Goal: Task Accomplishment & Management: Use online tool/utility

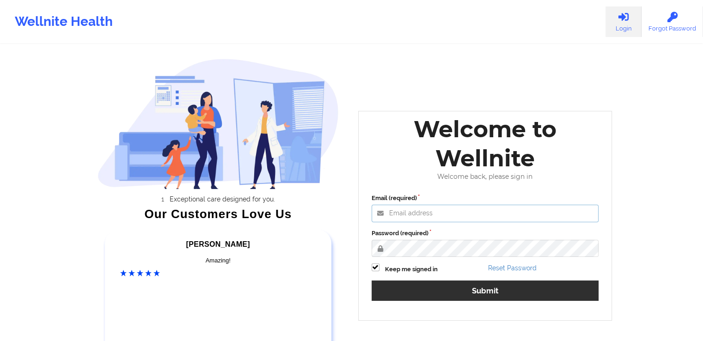
type input "[PERSON_NAME][EMAIL_ADDRESS][DOMAIN_NAME]"
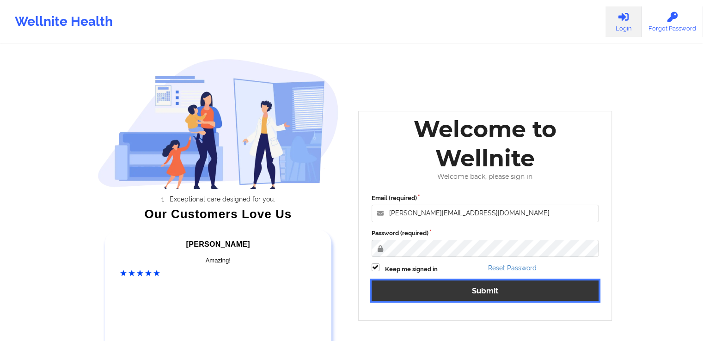
click at [470, 287] on button "Submit" at bounding box center [486, 291] width 228 height 20
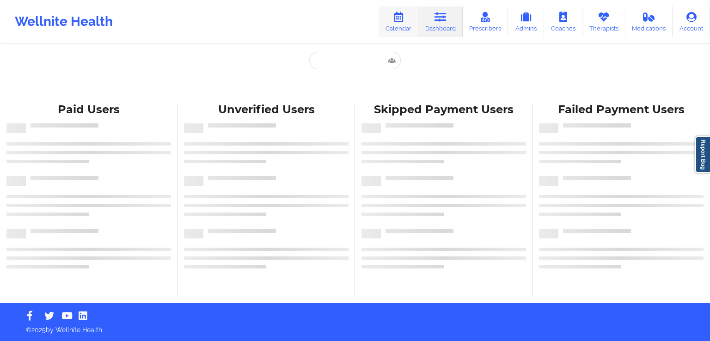
click at [403, 30] on link "Calendar" at bounding box center [399, 21] width 40 height 31
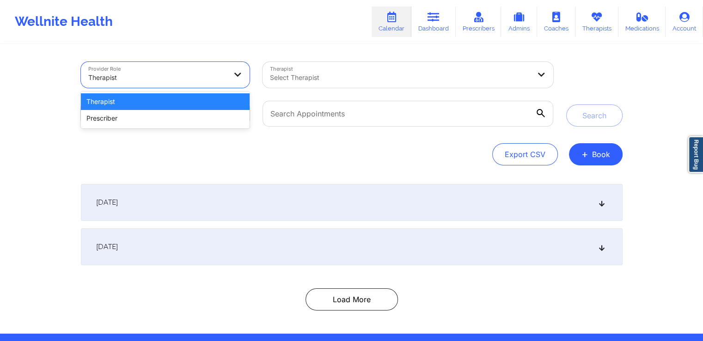
click at [200, 73] on div at bounding box center [157, 77] width 139 height 11
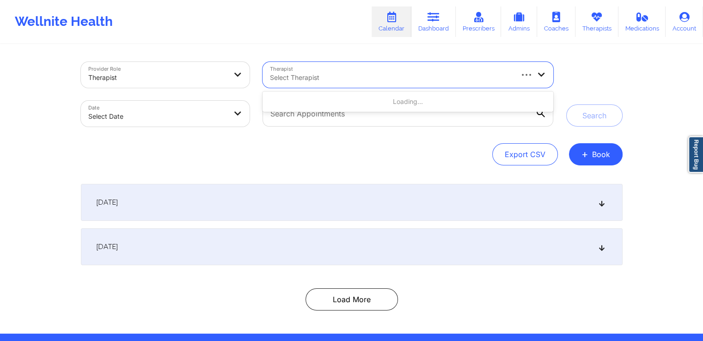
click at [342, 74] on div at bounding box center [391, 77] width 242 height 11
click at [538, 74] on icon at bounding box center [541, 74] width 9 height 8
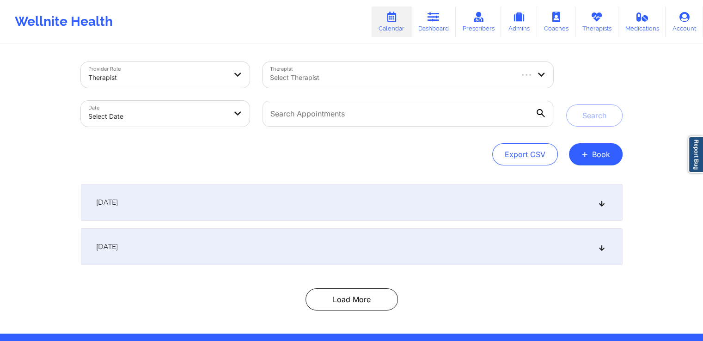
click at [516, 211] on div "[DATE]" at bounding box center [352, 202] width 542 height 37
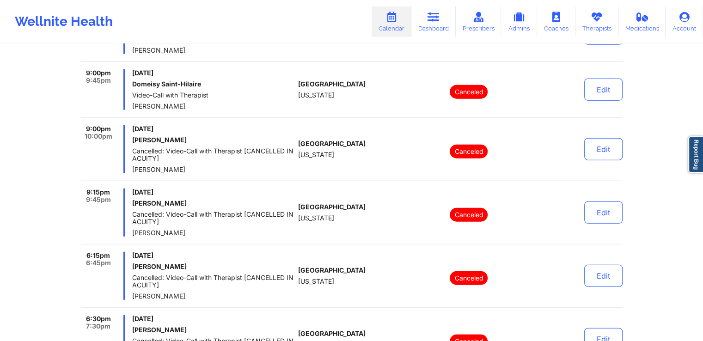
scroll to position [2748, 0]
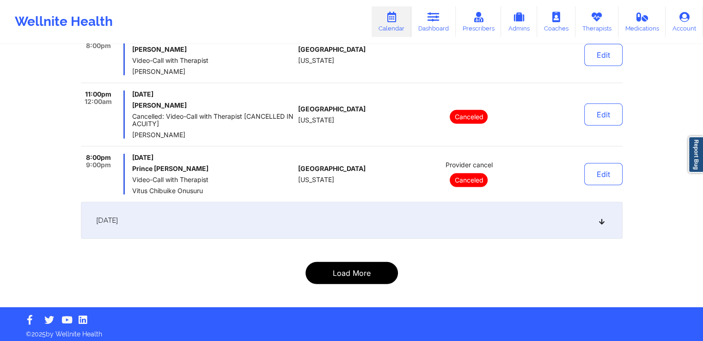
click at [363, 269] on button "Load More" at bounding box center [352, 273] width 92 height 22
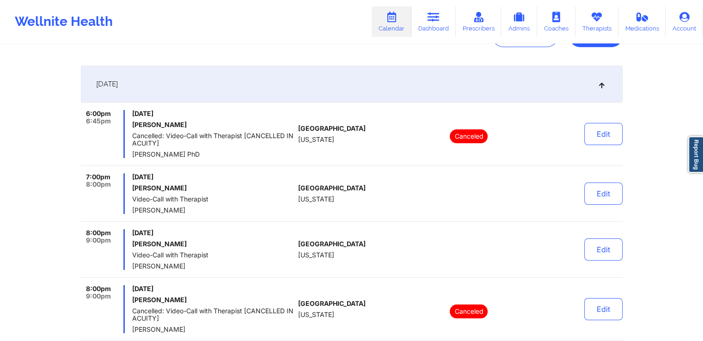
scroll to position [0, 0]
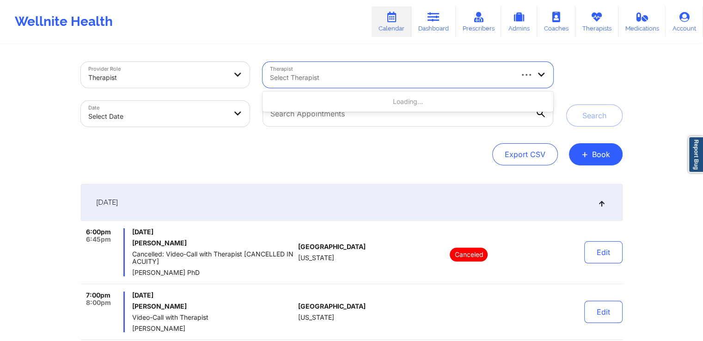
click at [464, 74] on div at bounding box center [391, 77] width 242 height 11
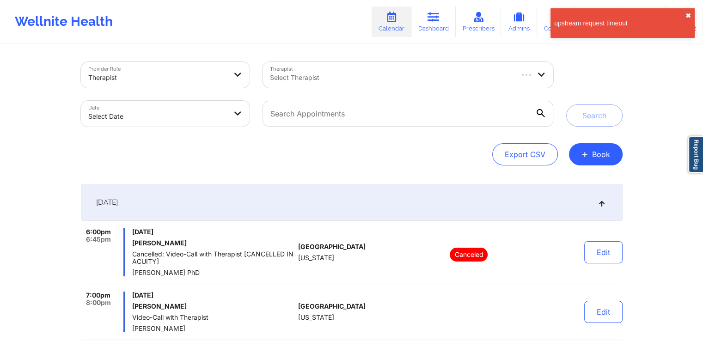
click at [688, 15] on button "✖︎" at bounding box center [689, 15] width 6 height 7
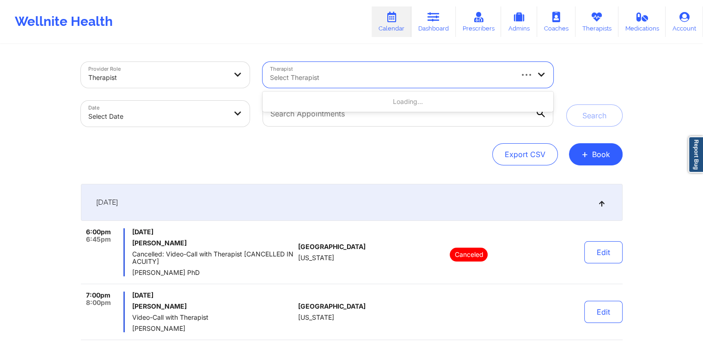
click at [534, 77] on div at bounding box center [526, 74] width 17 height 9
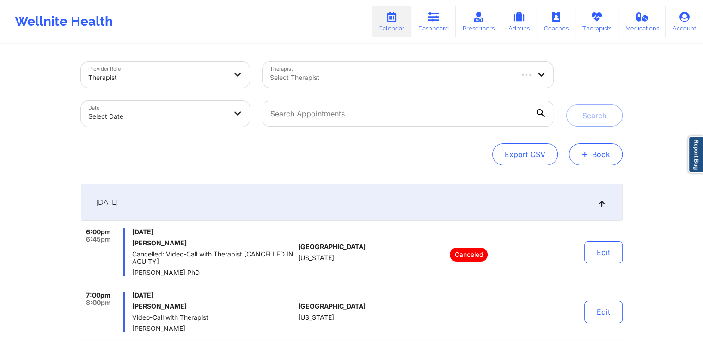
click at [598, 157] on button "+ Book" at bounding box center [596, 154] width 54 height 22
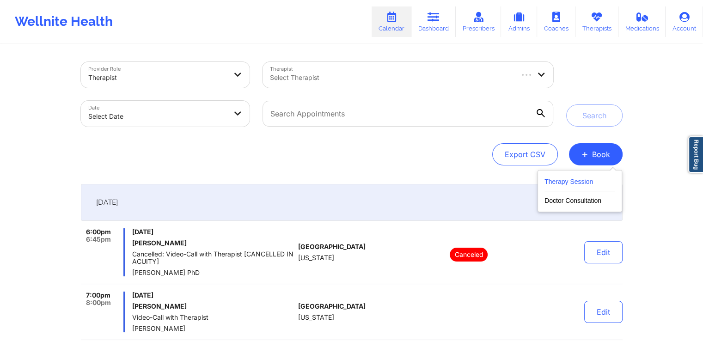
click at [557, 176] on button "Therapy Session" at bounding box center [580, 183] width 71 height 15
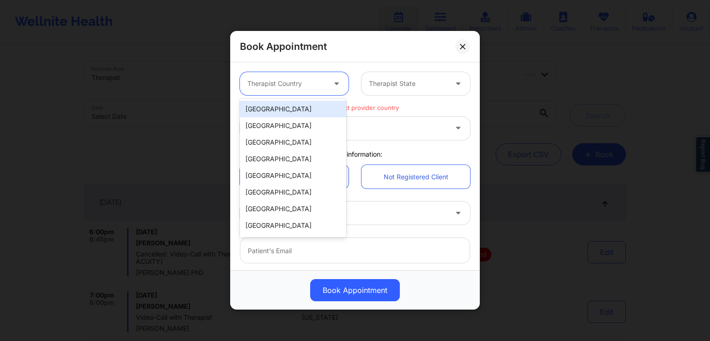
click at [318, 75] on div "Therapist Country" at bounding box center [283, 83] width 86 height 23
click at [292, 108] on div "[GEOGRAPHIC_DATA]" at bounding box center [293, 109] width 106 height 17
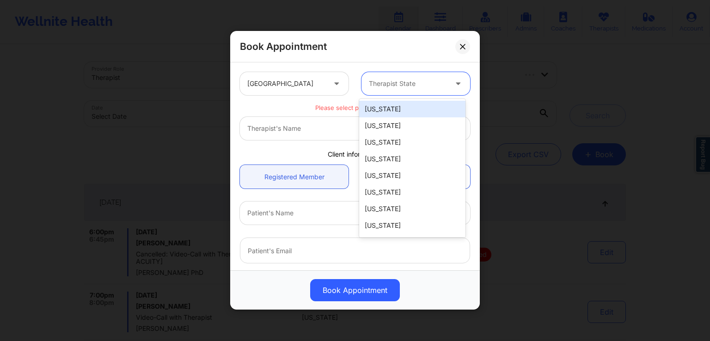
click at [435, 79] on div at bounding box center [408, 84] width 78 height 11
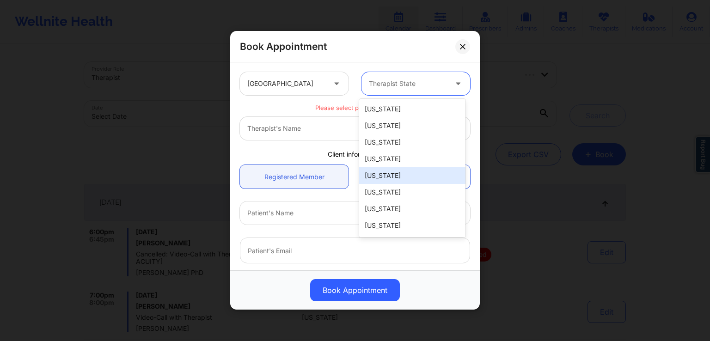
click at [406, 180] on div "[US_STATE]" at bounding box center [412, 175] width 106 height 17
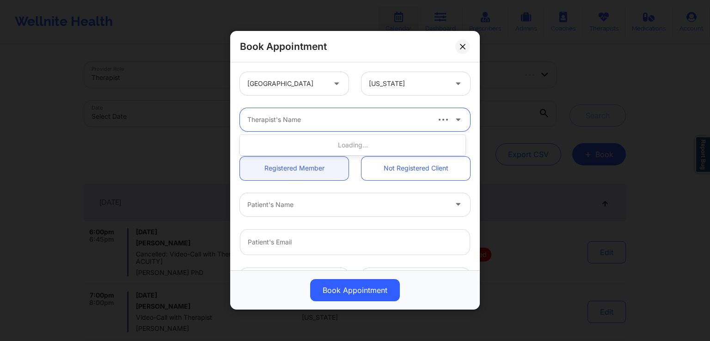
click at [390, 119] on div at bounding box center [337, 120] width 181 height 11
click at [454, 117] on icon at bounding box center [458, 118] width 9 height 8
click at [392, 118] on div at bounding box center [337, 120] width 181 height 11
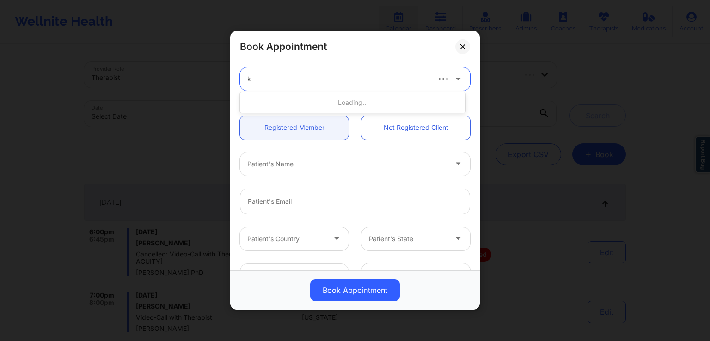
scroll to position [43, 0]
type input "k"
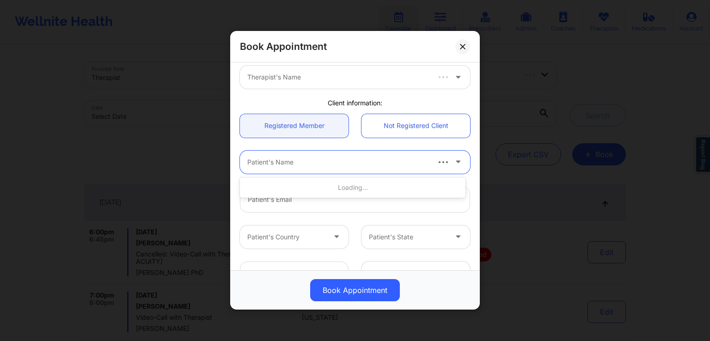
click at [377, 162] on div at bounding box center [337, 162] width 181 height 11
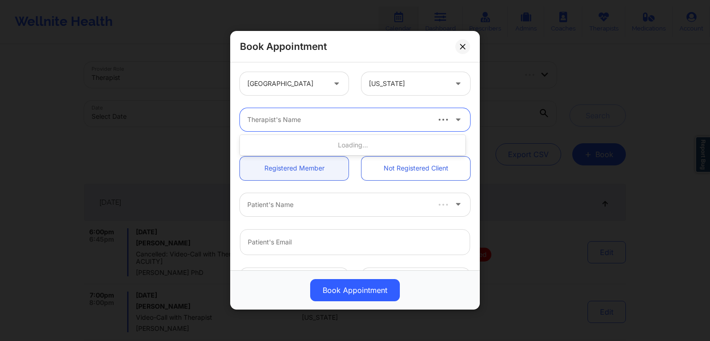
click at [333, 115] on div at bounding box center [337, 120] width 181 height 11
click at [463, 42] on button at bounding box center [463, 46] width 15 height 15
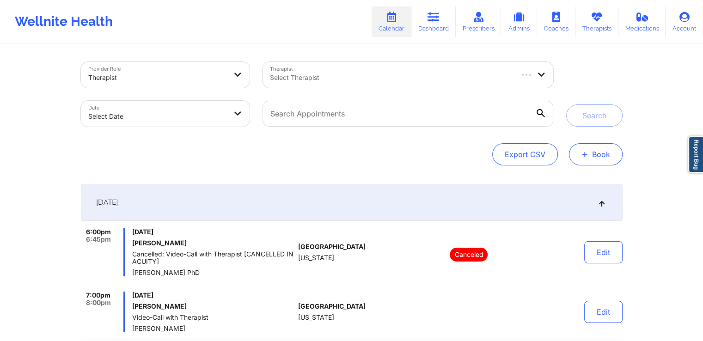
click at [586, 155] on span "+" at bounding box center [585, 154] width 7 height 5
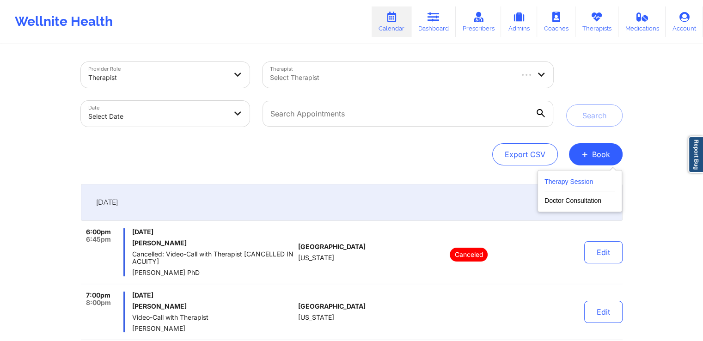
click at [568, 182] on button "Therapy Session" at bounding box center [580, 183] width 71 height 15
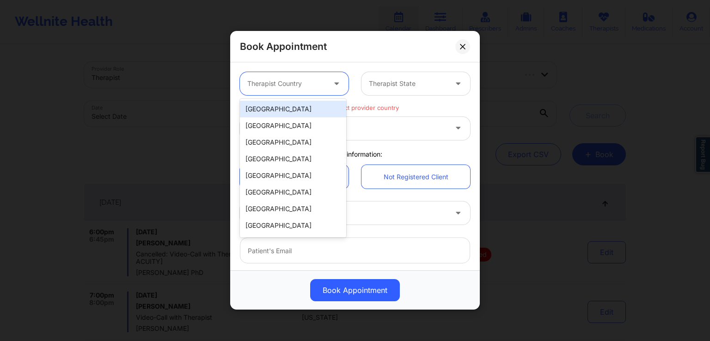
click at [313, 84] on div at bounding box center [286, 84] width 78 height 11
click at [296, 109] on div "[GEOGRAPHIC_DATA]" at bounding box center [293, 109] width 106 height 17
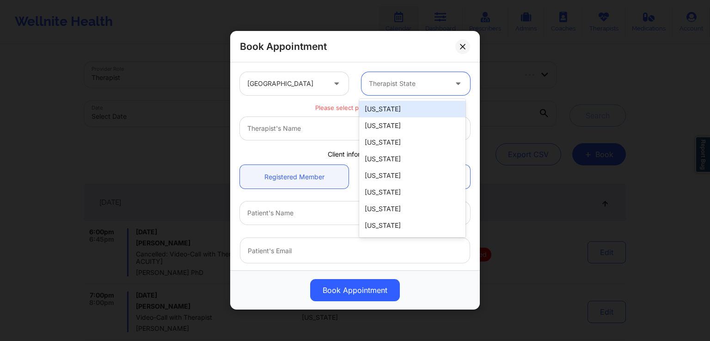
click at [396, 86] on div at bounding box center [408, 84] width 78 height 11
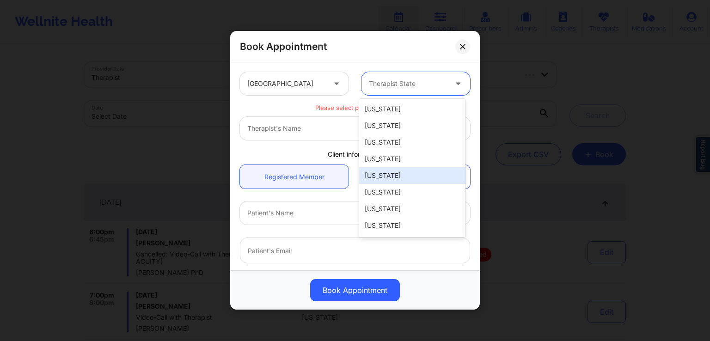
click at [392, 180] on div "[US_STATE]" at bounding box center [412, 175] width 106 height 17
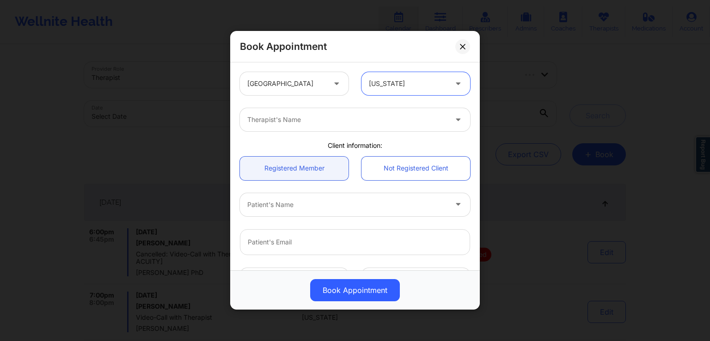
scroll to position [37, 0]
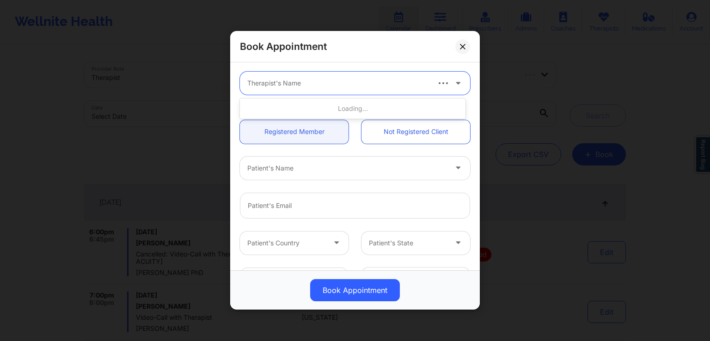
click at [456, 84] on icon at bounding box center [458, 82] width 9 height 8
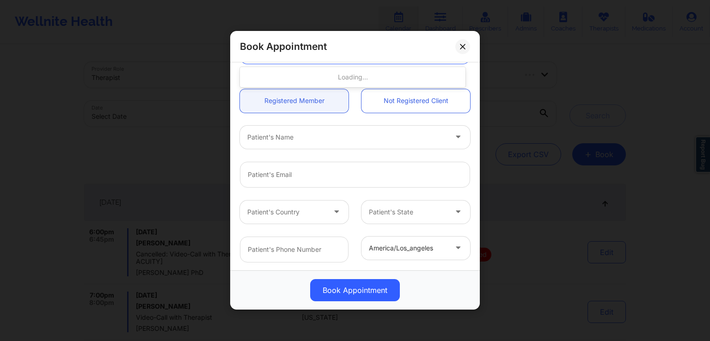
scroll to position [68, 0]
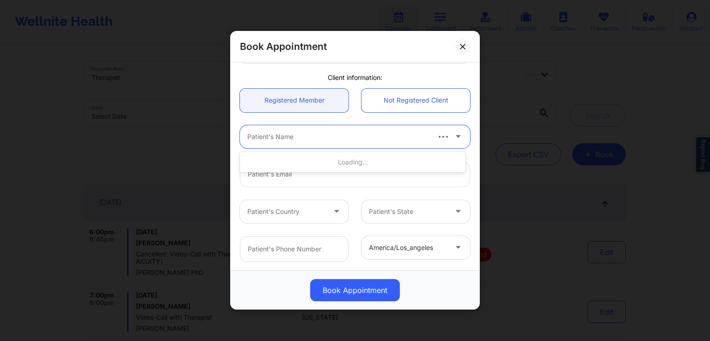
click at [409, 134] on div at bounding box center [337, 136] width 181 height 11
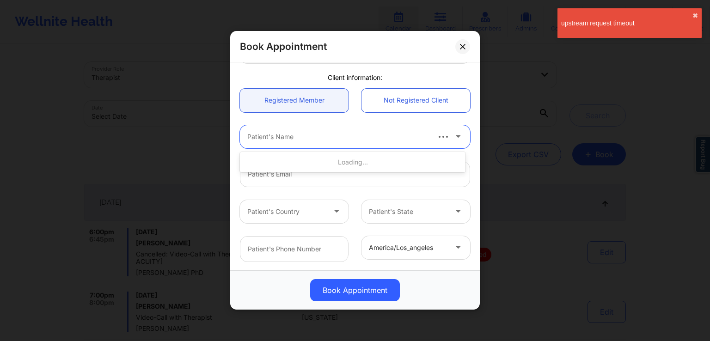
scroll to position [44, 0]
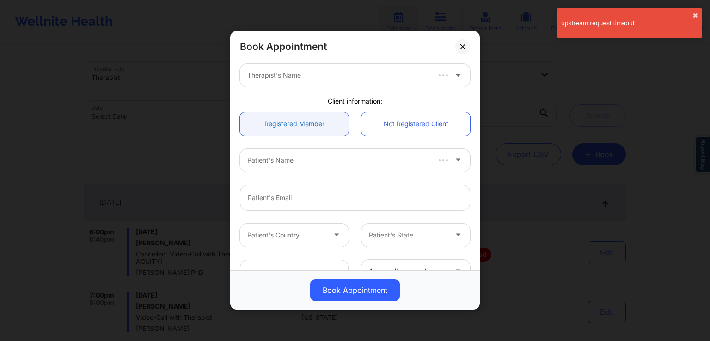
click at [309, 125] on link "Registered Member" at bounding box center [294, 124] width 109 height 24
click at [694, 15] on button "✖︎" at bounding box center [696, 15] width 6 height 7
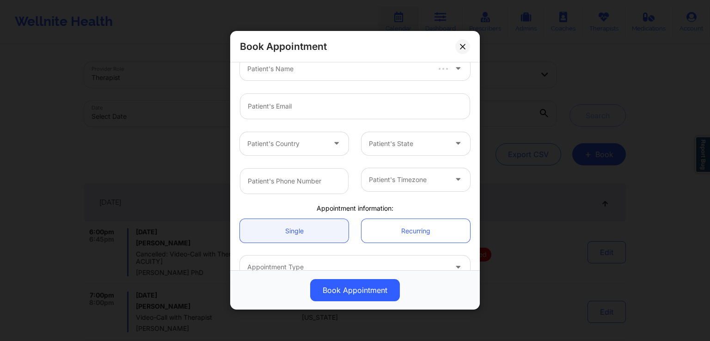
scroll to position [198, 0]
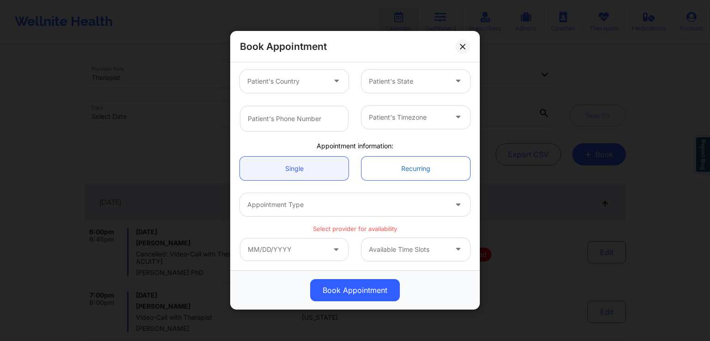
click at [397, 177] on link "Recurring" at bounding box center [416, 169] width 109 height 24
click at [295, 161] on link "Single" at bounding box center [294, 169] width 109 height 24
click at [357, 292] on button "Book Appointment" at bounding box center [355, 291] width 90 height 22
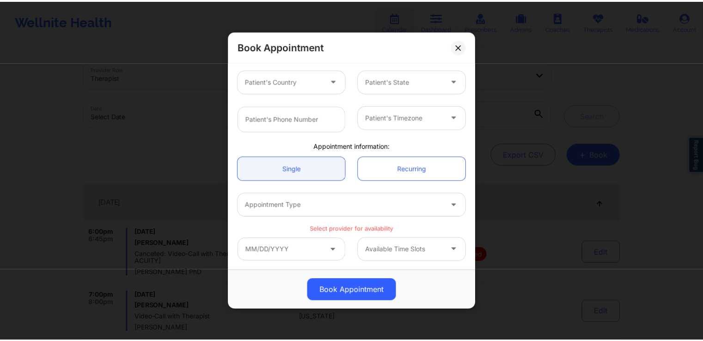
scroll to position [0, 0]
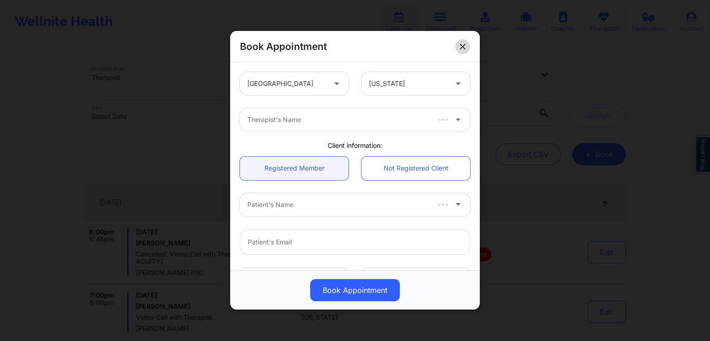
click at [463, 39] on button at bounding box center [463, 46] width 15 height 15
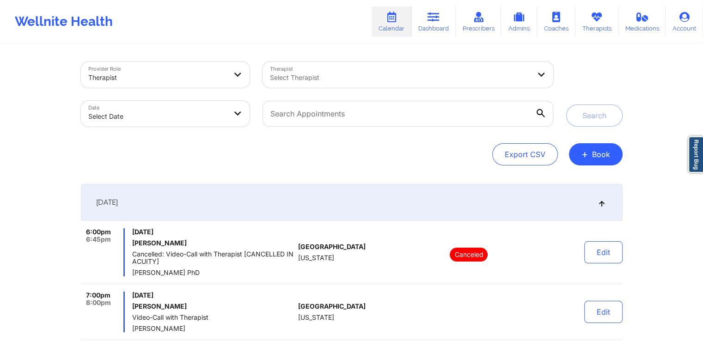
click at [509, 74] on div at bounding box center [400, 77] width 260 height 11
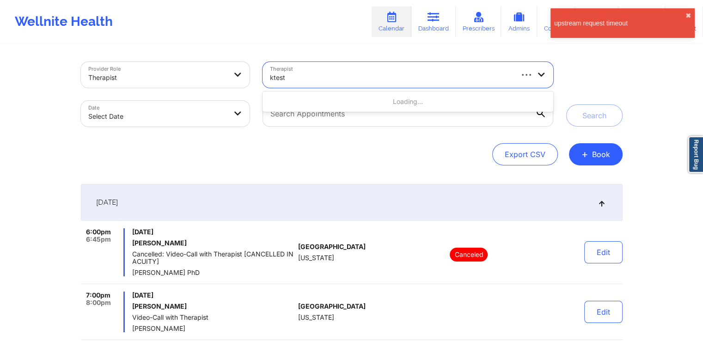
click at [459, 105] on div "Loading..." at bounding box center [408, 101] width 290 height 17
type input "ktest"
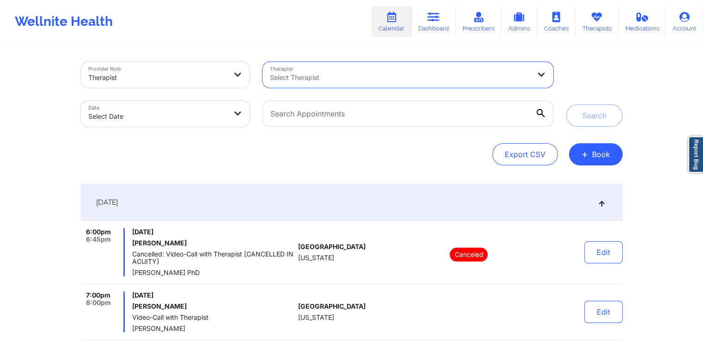
click at [363, 82] on div at bounding box center [400, 77] width 260 height 11
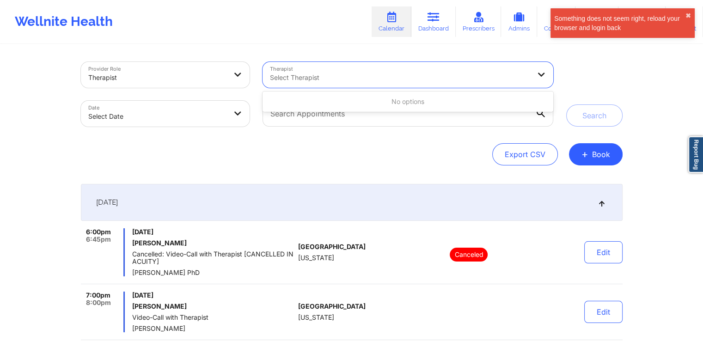
paste input "[EMAIL_ADDRESS][DOMAIN_NAME]"
type input "[EMAIL_ADDRESS][DOMAIN_NAME]"
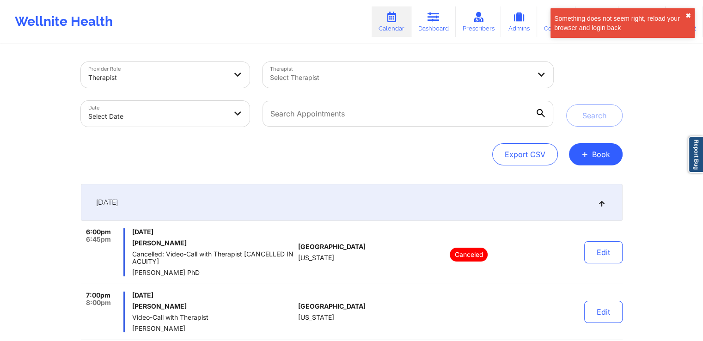
click at [687, 15] on button "✖︎" at bounding box center [689, 15] width 6 height 7
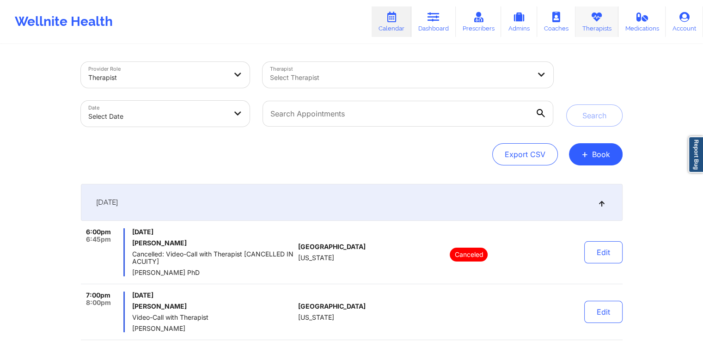
click at [597, 15] on icon at bounding box center [597, 17] width 12 height 10
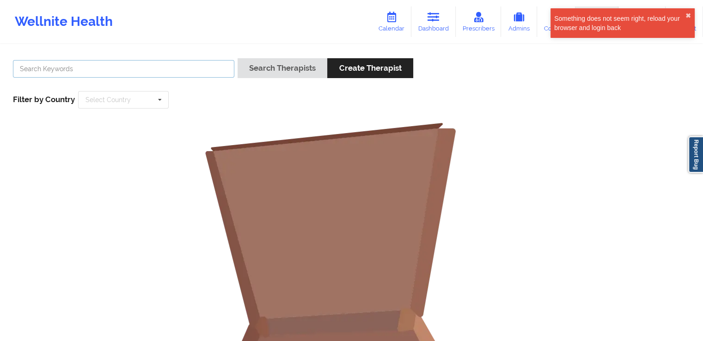
click at [142, 75] on input "text" at bounding box center [124, 69] width 222 height 18
paste input "[EMAIL_ADDRESS][DOMAIN_NAME]"
type input "[EMAIL_ADDRESS][DOMAIN_NAME]"
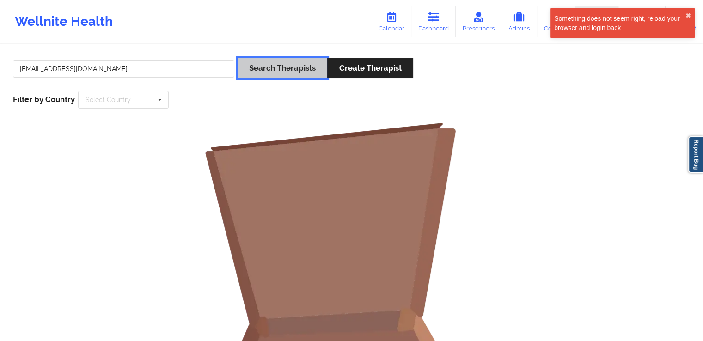
click at [302, 66] on button "Search Therapists" at bounding box center [283, 68] width 90 height 20
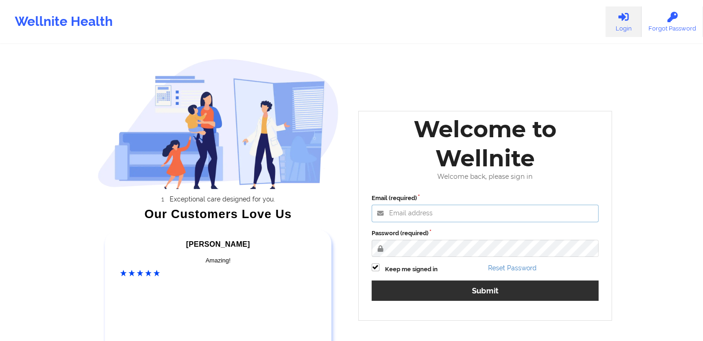
type input "[PERSON_NAME][EMAIL_ADDRESS][DOMAIN_NAME]"
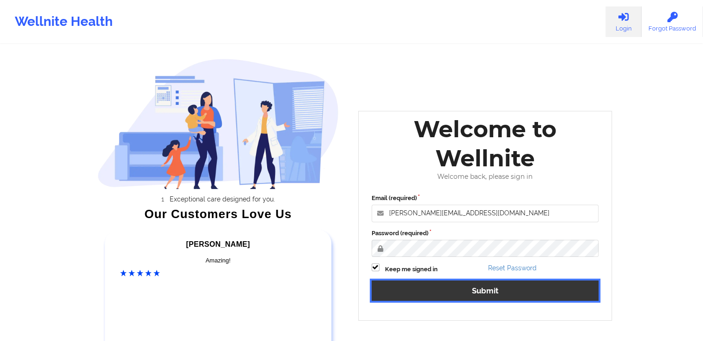
click at [426, 293] on button "Submit" at bounding box center [486, 291] width 228 height 20
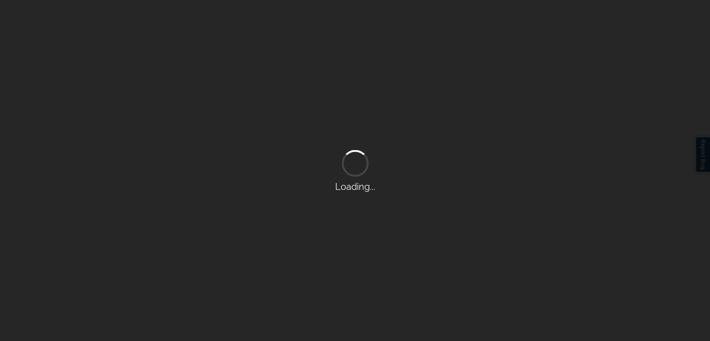
click at [426, 293] on div "Loading..." at bounding box center [355, 170] width 710 height 341
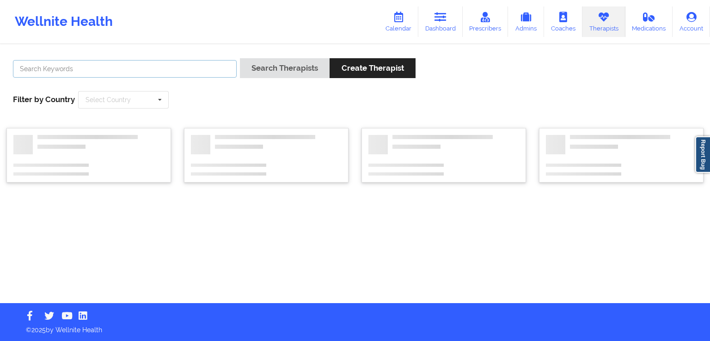
click at [154, 70] on input "text" at bounding box center [125, 69] width 224 height 18
paste input "[EMAIL_ADDRESS][DOMAIN_NAME]"
type input "[EMAIL_ADDRESS][DOMAIN_NAME]"
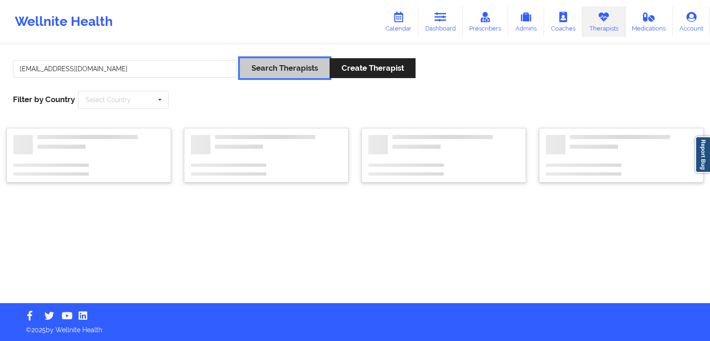
click at [277, 68] on button "Search Therapists" at bounding box center [285, 68] width 90 height 20
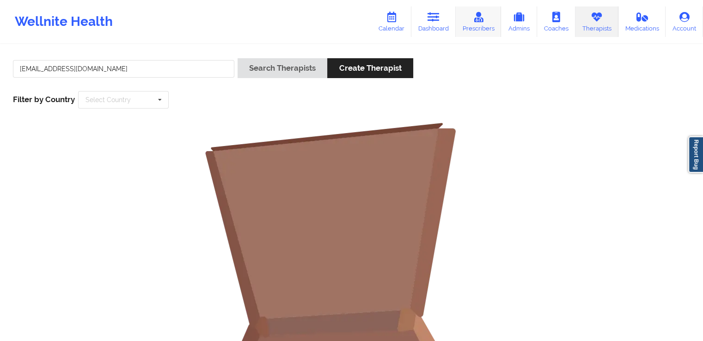
click at [475, 25] on link "Prescribers" at bounding box center [479, 21] width 46 height 31
click at [200, 62] on input "text" at bounding box center [124, 69] width 222 height 18
paste input "[EMAIL_ADDRESS][DOMAIN_NAME]"
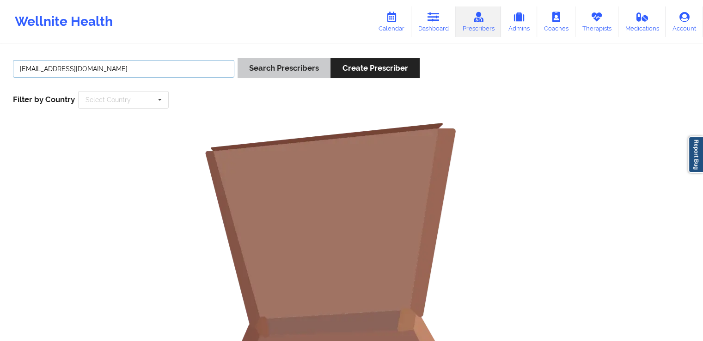
type input "[EMAIL_ADDRESS][DOMAIN_NAME]"
click at [301, 70] on button "Search Prescribers" at bounding box center [284, 68] width 93 height 20
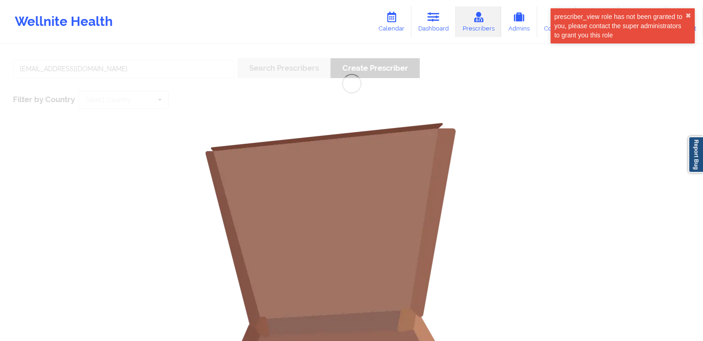
click at [540, 108] on div "ava123ava32@gmail.com Search Prescribers Create Prescriber Filter by Country Se…" at bounding box center [351, 285] width 703 height 480
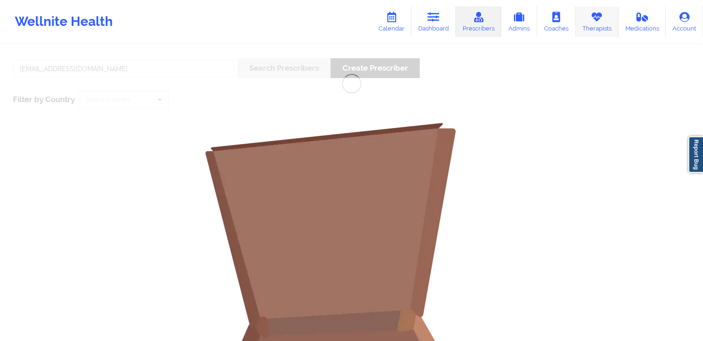
click at [607, 12] on link "Therapists" at bounding box center [597, 21] width 43 height 31
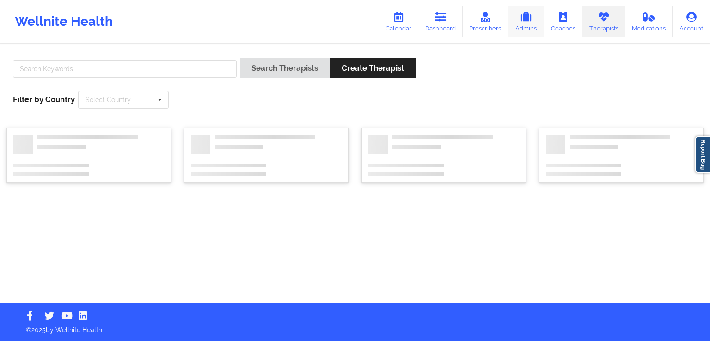
click at [520, 21] on link "Admins" at bounding box center [526, 21] width 36 height 31
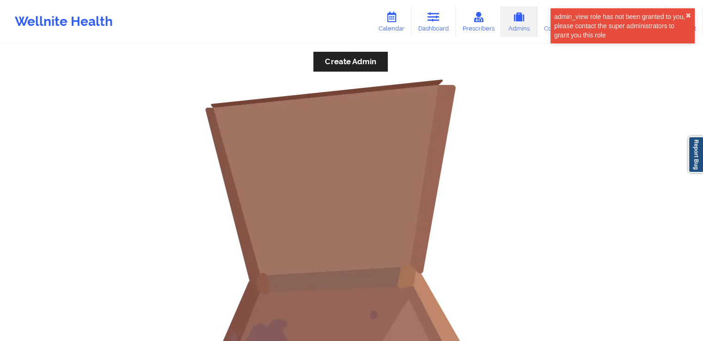
click at [561, 70] on div "Create Admin No administrators" at bounding box center [351, 263] width 703 height 437
click at [687, 17] on button "✖︎" at bounding box center [689, 15] width 6 height 7
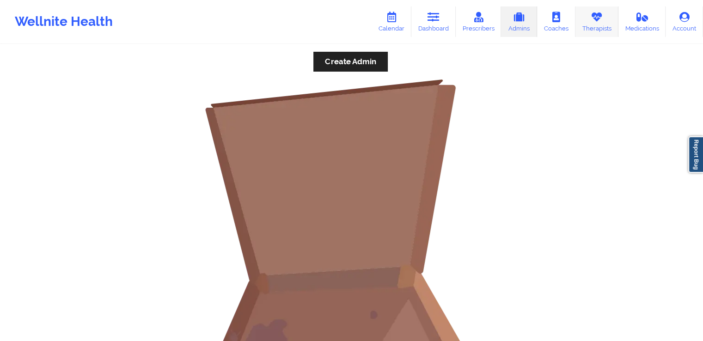
click at [599, 30] on link "Therapists" at bounding box center [597, 21] width 43 height 31
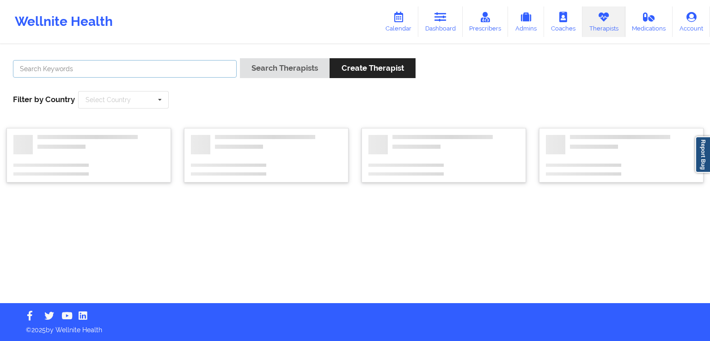
click at [177, 70] on input "text" at bounding box center [125, 69] width 224 height 18
type input "test"
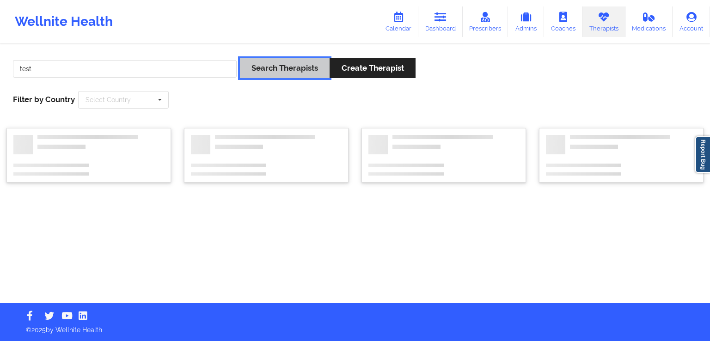
click at [290, 73] on button "Search Therapists" at bounding box center [285, 68] width 90 height 20
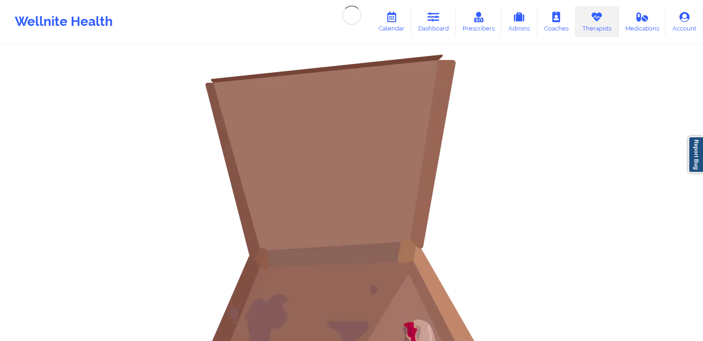
scroll to position [65, 0]
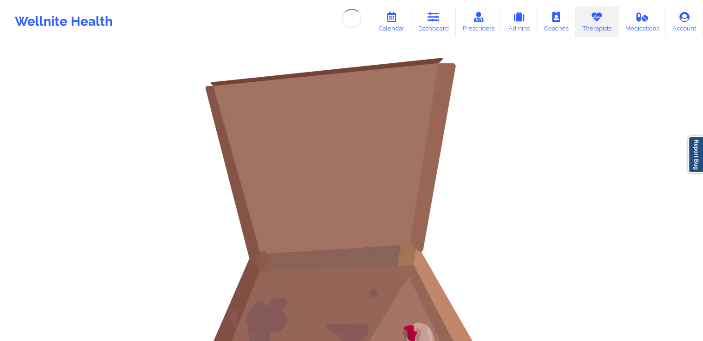
click at [350, 234] on img at bounding box center [352, 241] width 370 height 370
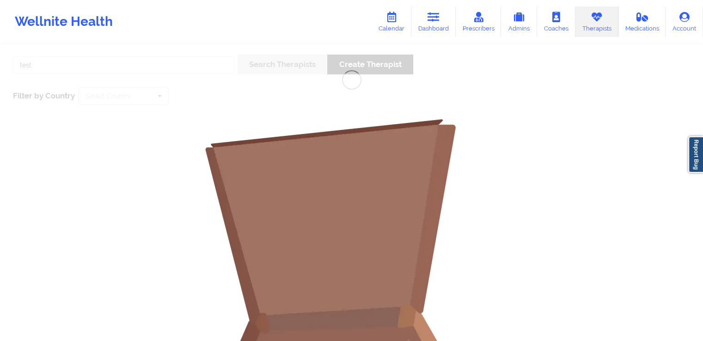
scroll to position [5, 0]
click at [394, 34] on link "Calendar" at bounding box center [392, 21] width 40 height 31
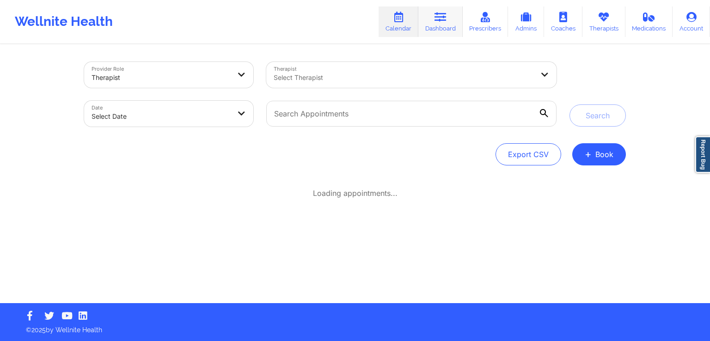
click at [438, 23] on link "Dashboard" at bounding box center [441, 21] width 44 height 31
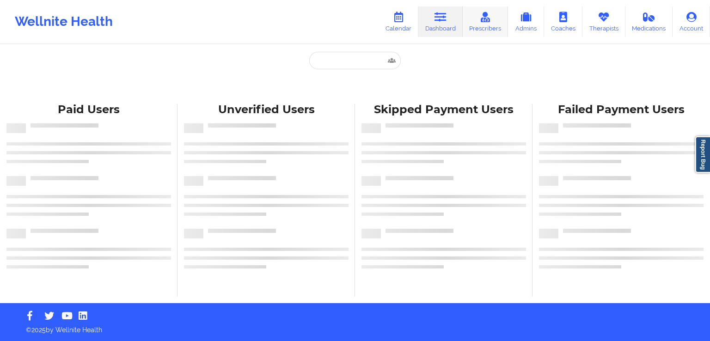
click at [485, 23] on link "Prescribers" at bounding box center [486, 21] width 46 height 31
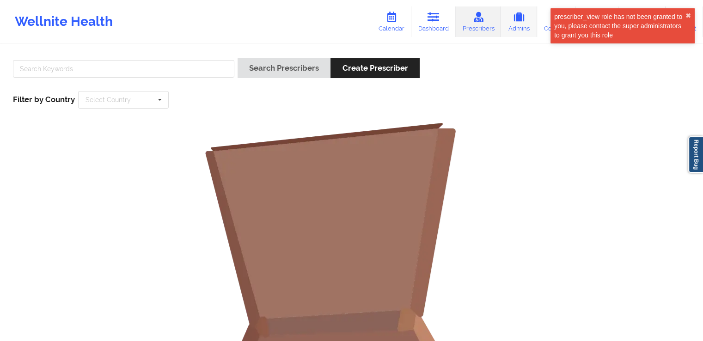
click at [525, 17] on icon at bounding box center [519, 17] width 12 height 10
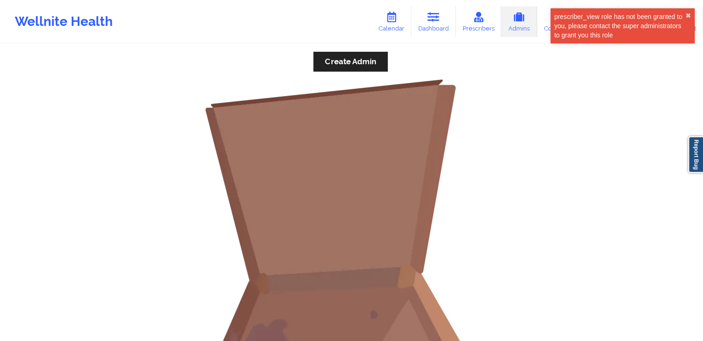
click at [555, 24] on div "prescriber_view role has not been granted to you, please contact the super admi…" at bounding box center [619, 26] width 131 height 28
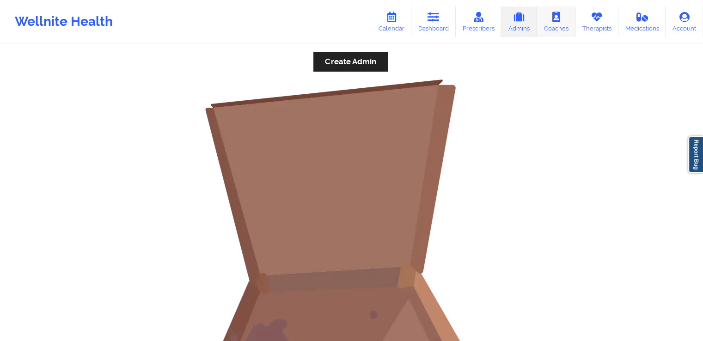
click at [561, 21] on icon at bounding box center [556, 17] width 12 height 10
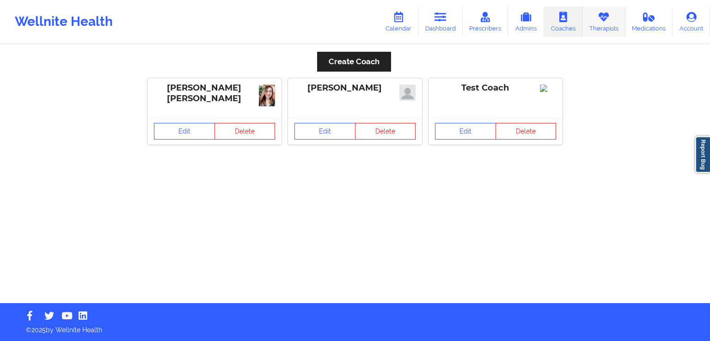
click at [601, 22] on link "Therapists" at bounding box center [604, 21] width 43 height 31
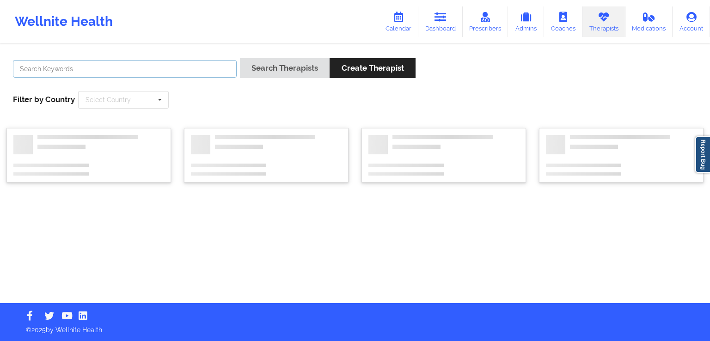
click at [162, 70] on input "text" at bounding box center [125, 69] width 224 height 18
click at [205, 96] on div "Search Therapists Create Therapist Filter by Country Select Country Australia C…" at bounding box center [354, 83] width 697 height 63
click at [149, 100] on input "text" at bounding box center [124, 100] width 90 height 17
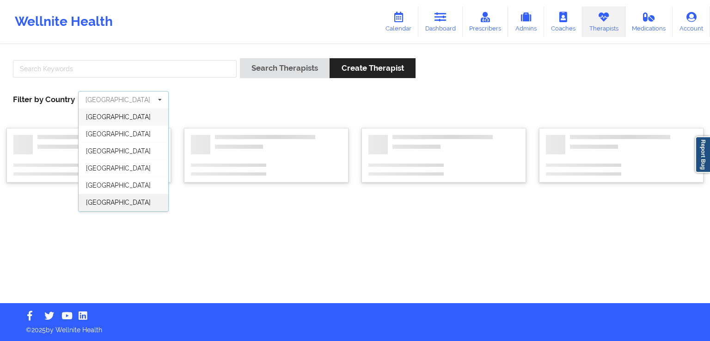
scroll to position [49, 0]
click at [113, 197] on div "[GEOGRAPHIC_DATA]" at bounding box center [124, 204] width 90 height 17
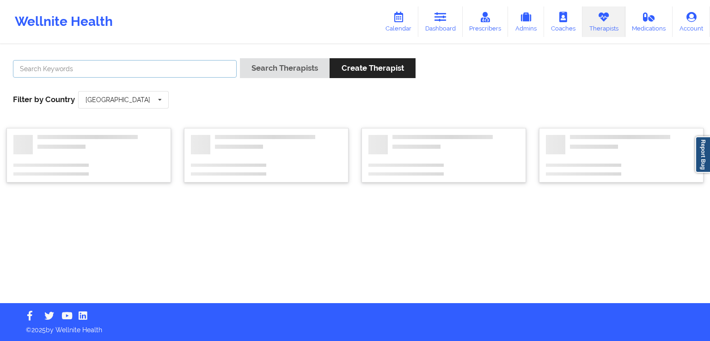
click at [201, 72] on input "text" at bounding box center [125, 69] width 224 height 18
paste input "[EMAIL_ADDRESS][DOMAIN_NAME]"
type input "[EMAIL_ADDRESS][DOMAIN_NAME]"
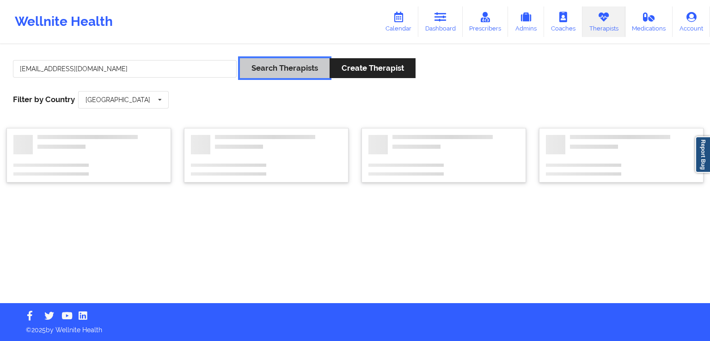
click at [285, 70] on button "Search Therapists" at bounding box center [285, 68] width 90 height 20
